Goal: Check status: Check status

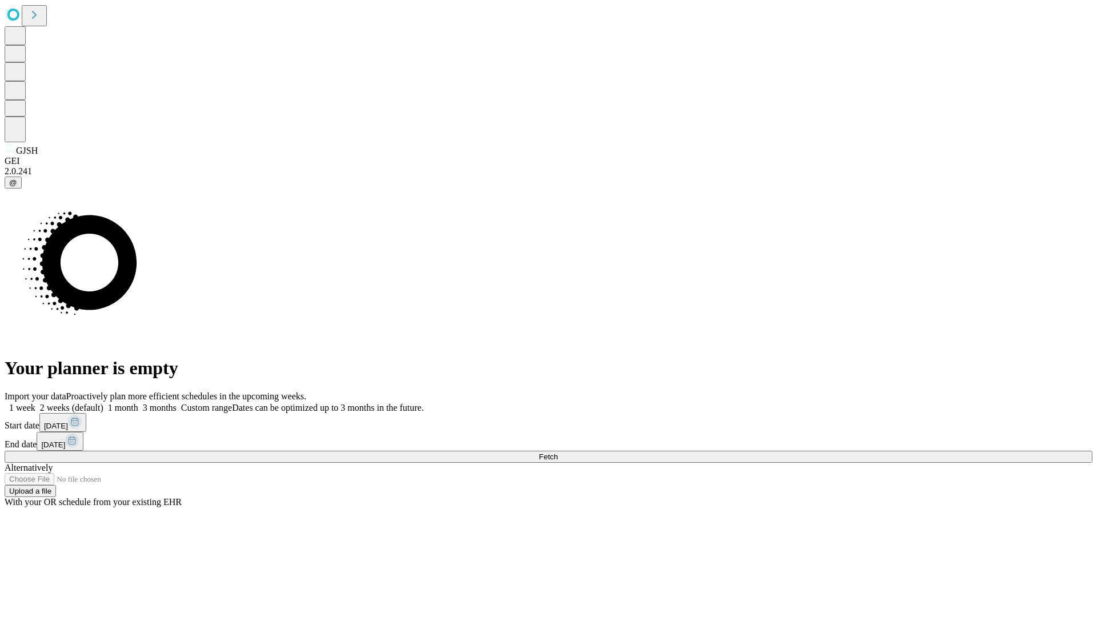
click at [558, 452] on span "Fetch" at bounding box center [548, 456] width 19 height 9
